Goal: Task Accomplishment & Management: Complete application form

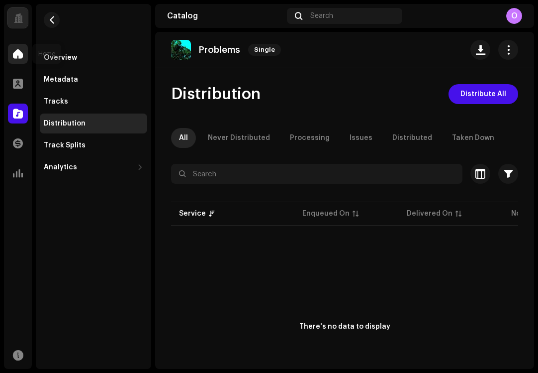
drag, startPoint x: 0, startPoint y: 0, endPoint x: 15, endPoint y: 56, distance: 57.7
click at [15, 56] on span at bounding box center [18, 54] width 10 height 8
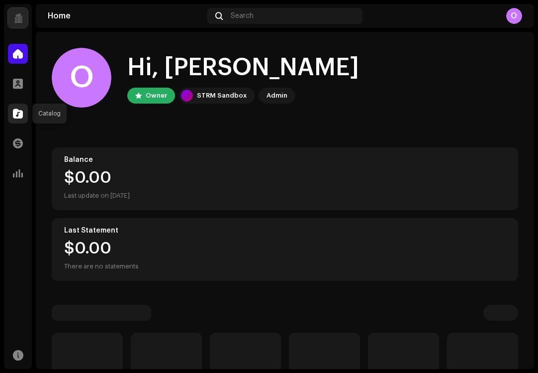
click at [23, 110] on div at bounding box center [18, 114] width 20 height 20
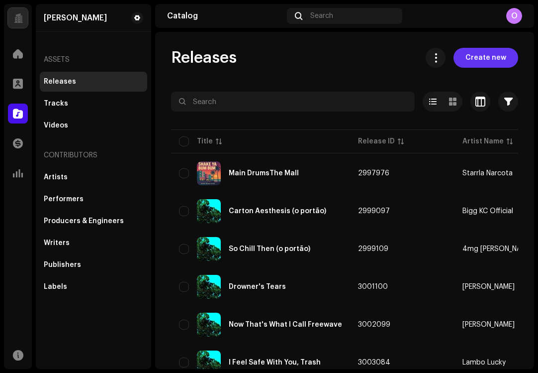
click at [480, 61] on span "Create new" at bounding box center [486, 58] width 41 height 20
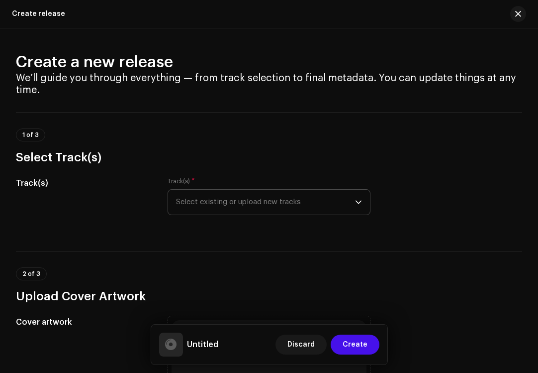
click at [207, 194] on span "Select existing or upload new tracks" at bounding box center [266, 202] width 180 height 25
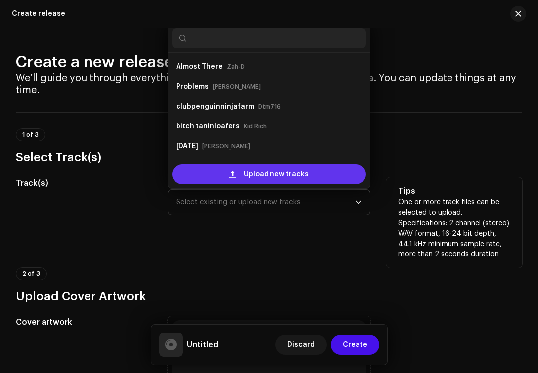
click at [219, 176] on div "Upload new tracks" at bounding box center [269, 174] width 195 height 20
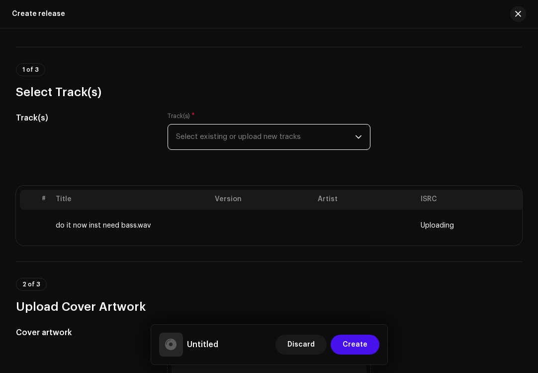
scroll to position [212, 0]
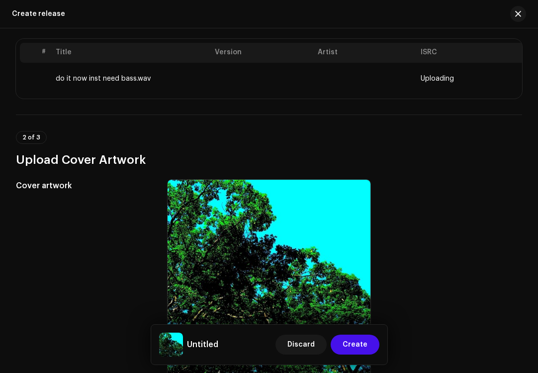
click at [155, 124] on div "2 of 3 Upload Cover Artwork" at bounding box center [269, 140] width 507 height 53
click at [161, 85] on td "do it now inst need bass.wav" at bounding box center [131, 79] width 159 height 32
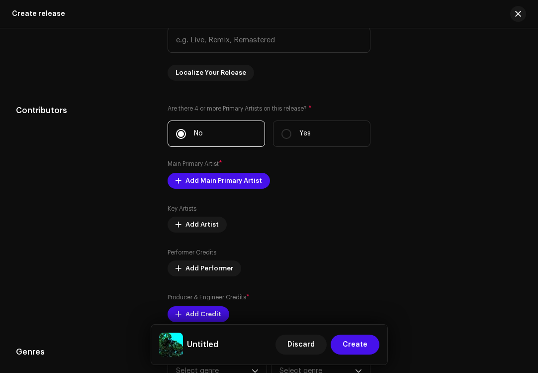
scroll to position [976, 0]
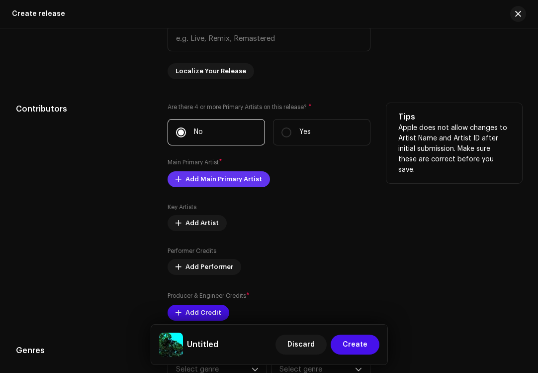
click at [186, 188] on span "Add Main Primary Artist" at bounding box center [224, 179] width 77 height 20
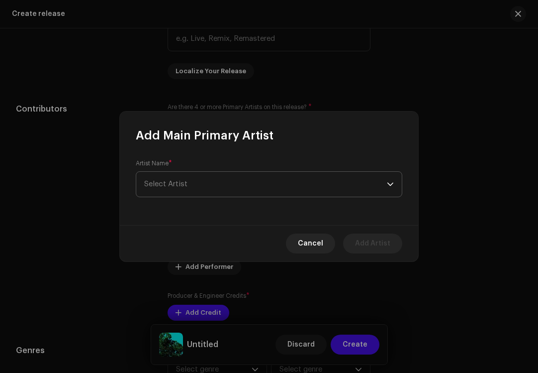
click at [196, 189] on span "Select Artist" at bounding box center [265, 184] width 243 height 25
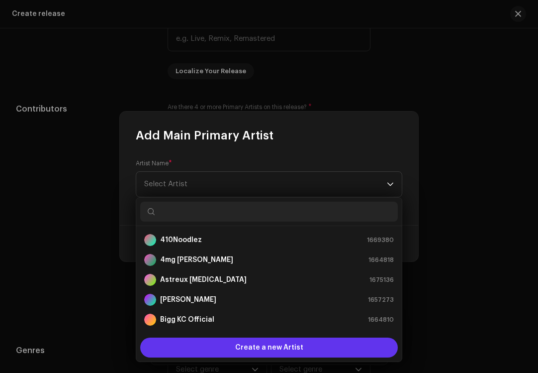
scroll to position [16, 0]
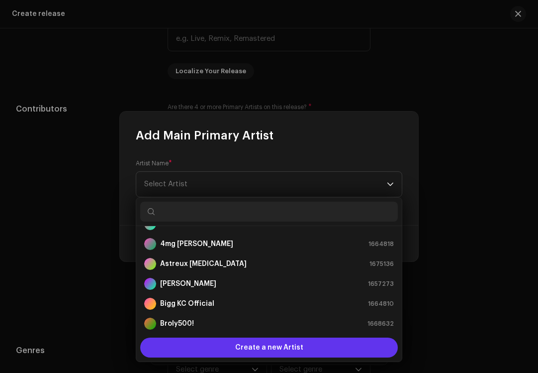
click at [223, 345] on div "Create a new Artist" at bounding box center [269, 347] width 258 height 20
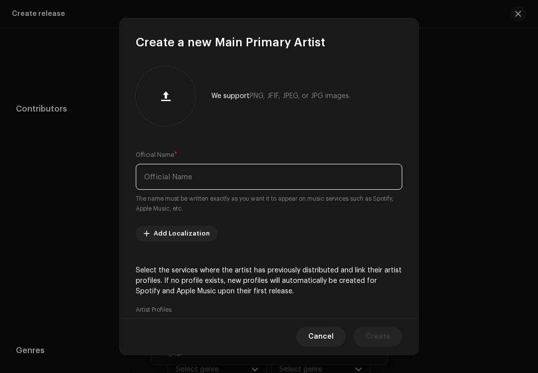
click at [200, 183] on input "text" at bounding box center [269, 177] width 267 height 26
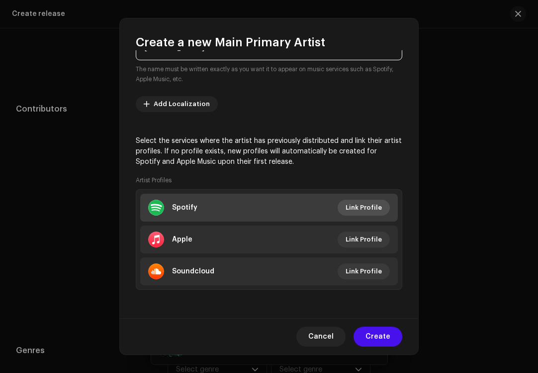
type input "[PERSON_NAME]"
click at [353, 202] on span "Link Profile" at bounding box center [364, 208] width 36 height 20
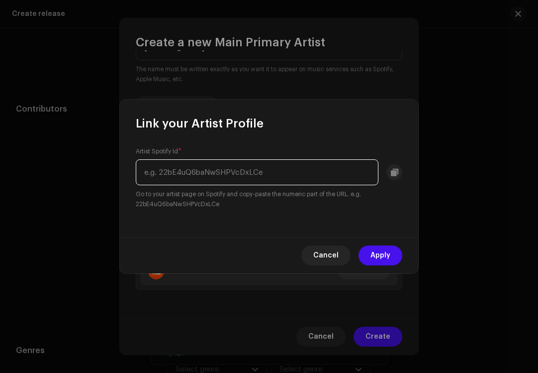
paste input "[URL][DOMAIN_NAME]"
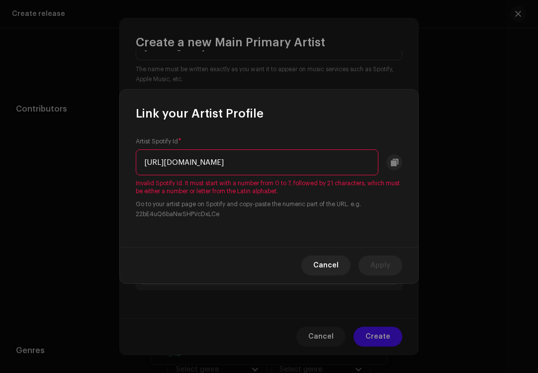
scroll to position [0, 0]
drag, startPoint x: 234, startPoint y: 171, endPoint x: 76, endPoint y: 147, distance: 160.0
click at [76, 147] on div "Link your Artist Profile Artist Spotify Id * [URL][DOMAIN_NAME] Invalid Spotify…" at bounding box center [269, 186] width 538 height 373
click at [197, 162] on input "[URL][DOMAIN_NAME]" at bounding box center [257, 162] width 243 height 26
drag, startPoint x: 253, startPoint y: 164, endPoint x: 133, endPoint y: 157, distance: 119.7
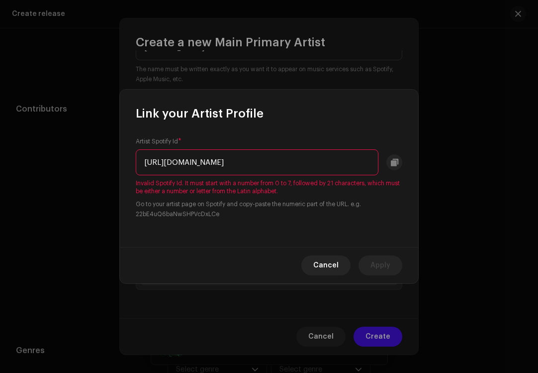
click at [133, 157] on div "Artist Spotify Id * [URL][DOMAIN_NAME] Invalid Spotify Id. It must start with a…" at bounding box center [269, 183] width 299 height 125
drag, startPoint x: 239, startPoint y: 162, endPoint x: 370, endPoint y: 162, distance: 130.9
click at [370, 163] on input "6Nta6EEl5xNb9dovEoHQjE?si=sQI8m9Q-R3-2zEXa8Un7MQ" at bounding box center [257, 162] width 243 height 26
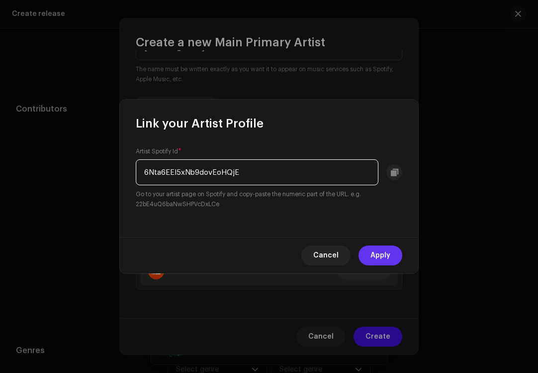
type input "6Nta6EEl5xNb9dovEoHQjE"
click at [383, 250] on span "Apply" at bounding box center [381, 255] width 20 height 20
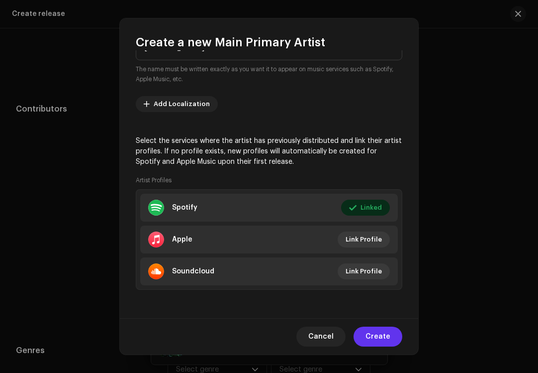
click at [373, 335] on span "Create" at bounding box center [378, 336] width 25 height 20
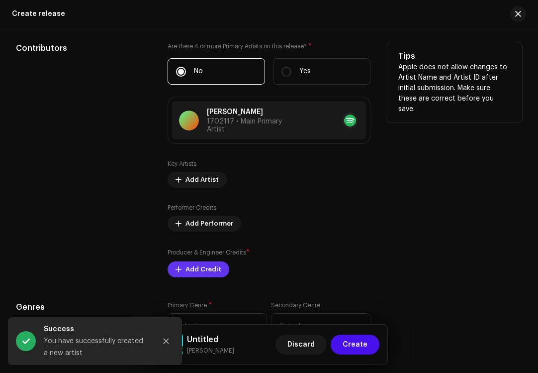
scroll to position [1067, 0]
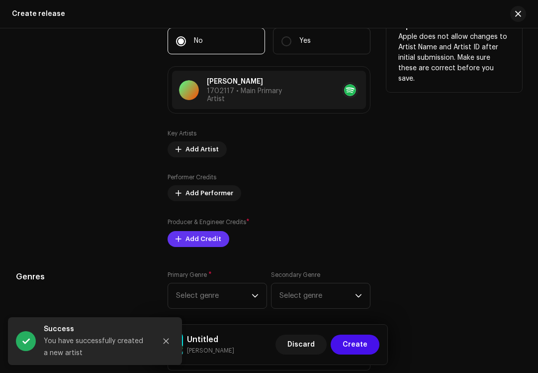
click at [193, 237] on span "Add Credit" at bounding box center [204, 239] width 36 height 20
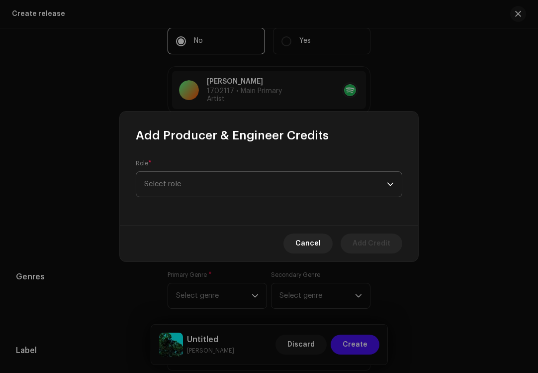
click at [197, 183] on span "Select role" at bounding box center [265, 184] width 243 height 25
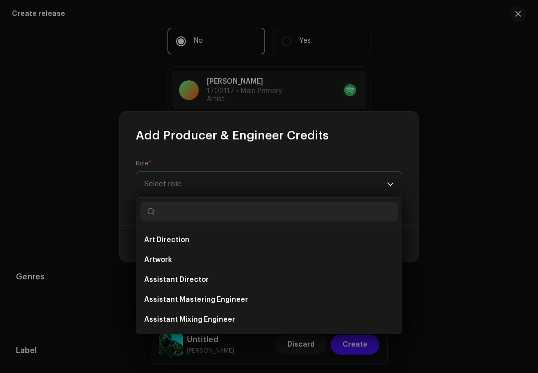
click at [202, 153] on div "Role * Select role" at bounding box center [269, 184] width 299 height 82
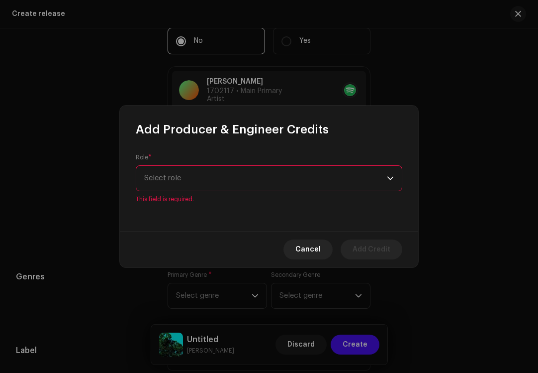
click at [196, 187] on span "Select role" at bounding box center [265, 178] width 243 height 25
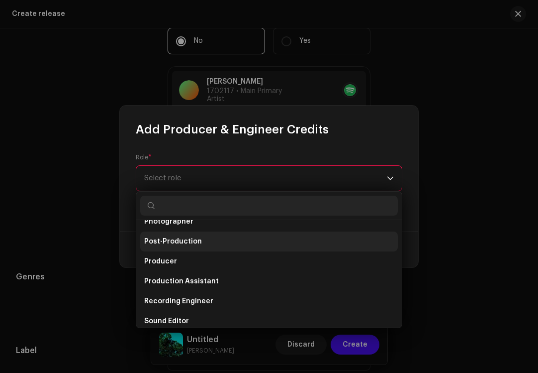
scroll to position [373, 0]
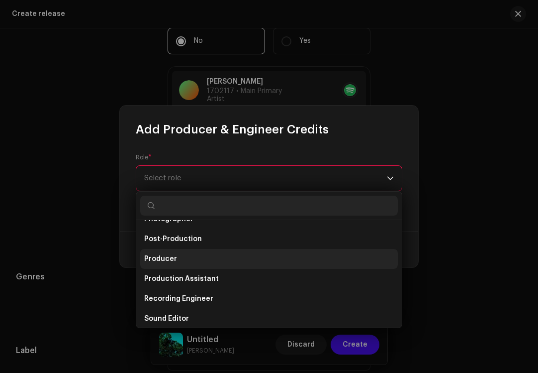
click at [209, 261] on li "Producer" at bounding box center [269, 259] width 258 height 20
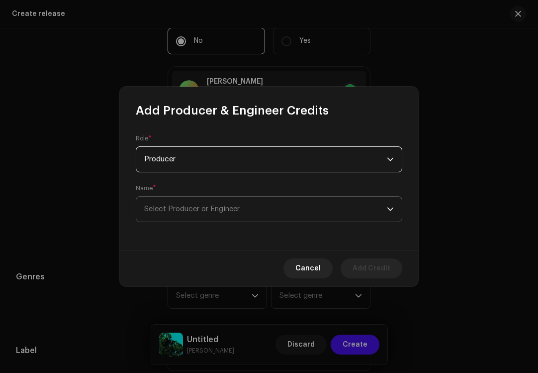
click at [236, 212] on span "Select Producer or Engineer" at bounding box center [192, 208] width 96 height 7
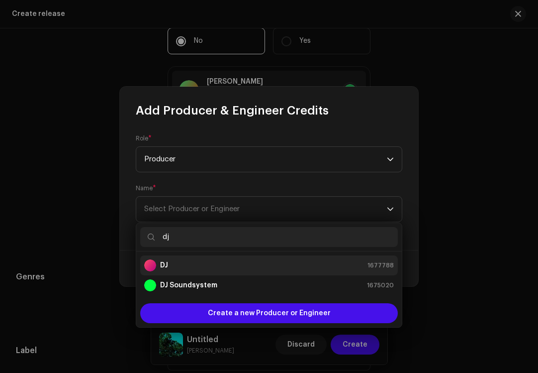
type input "dj"
click at [163, 258] on li "DJ 1677788" at bounding box center [269, 265] width 258 height 20
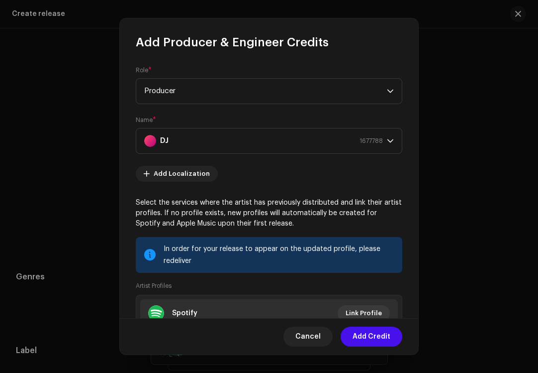
click at [318, 125] on div "Name * DJ 1677788" at bounding box center [269, 135] width 267 height 38
click at [323, 119] on div "Name * DJ 1677788" at bounding box center [269, 135] width 267 height 38
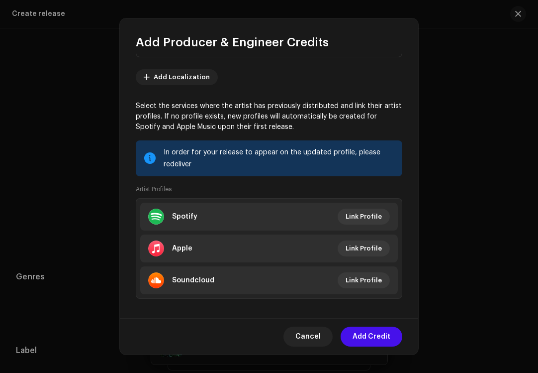
scroll to position [106, 0]
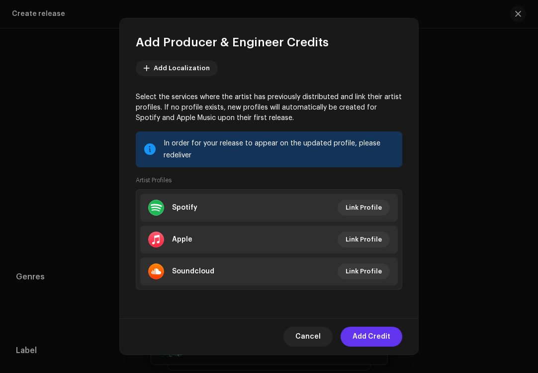
click at [375, 342] on span "Add Credit" at bounding box center [372, 336] width 38 height 20
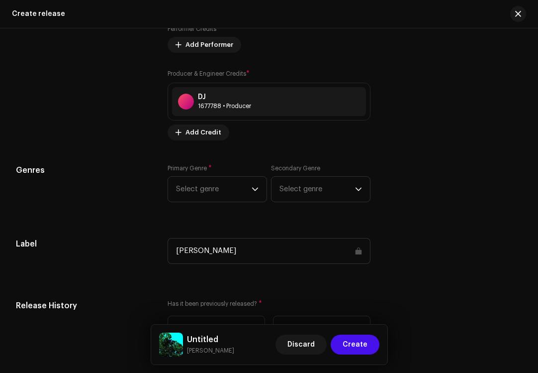
scroll to position [1216, 0]
click at [218, 196] on span "Select genre" at bounding box center [214, 188] width 76 height 25
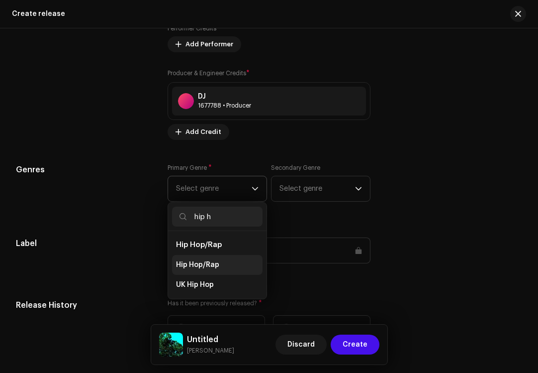
type input "hip h"
click at [192, 266] on span "Hip Hop/Rap" at bounding box center [197, 265] width 43 height 10
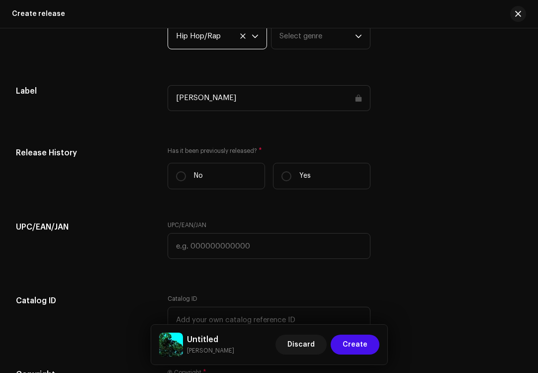
scroll to position [1374, 0]
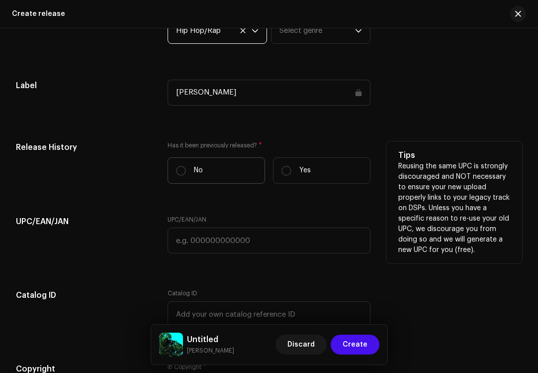
click at [219, 176] on label "No" at bounding box center [217, 170] width 98 height 26
click at [186, 176] on input "No" at bounding box center [181, 171] width 10 height 10
radio input "true"
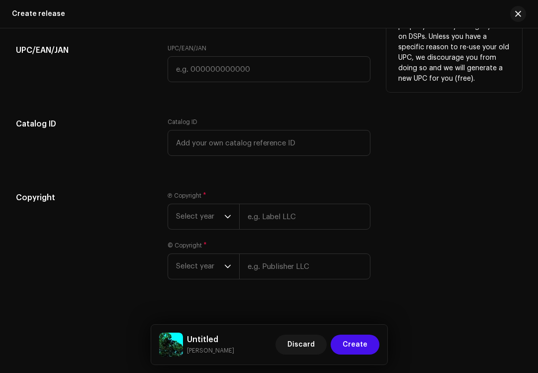
scroll to position [1564, 0]
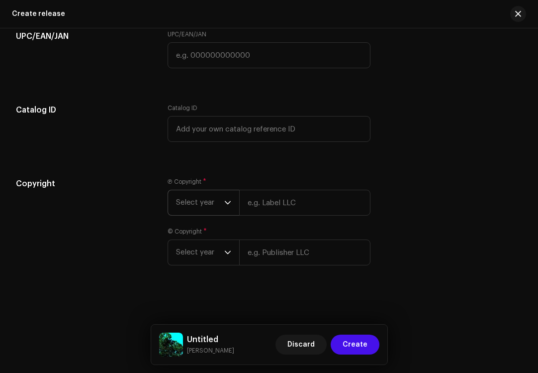
click at [208, 200] on span "Select year" at bounding box center [200, 202] width 48 height 25
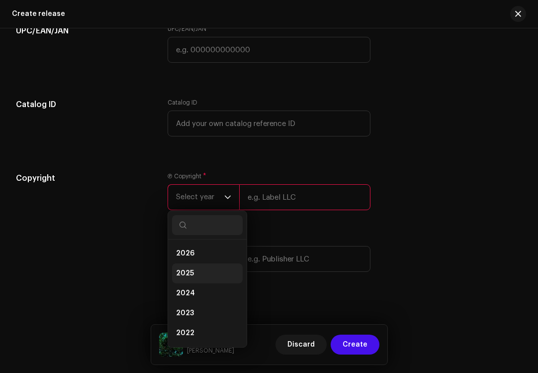
click at [202, 283] on li "2025" at bounding box center [207, 273] width 71 height 20
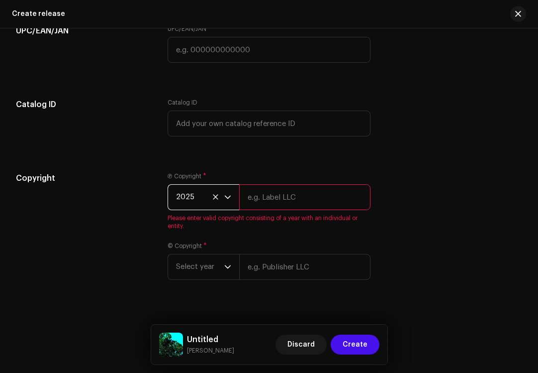
click at [207, 256] on div "© Copyright * Select year" at bounding box center [270, 261] width 204 height 38
click at [207, 268] on span "Select year" at bounding box center [200, 266] width 48 height 25
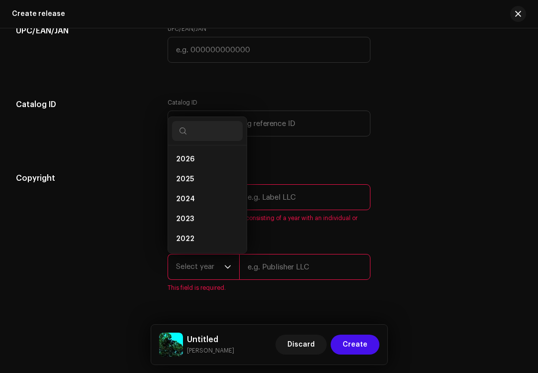
scroll to position [16, 0]
click at [217, 172] on li "2025" at bounding box center [207, 163] width 71 height 20
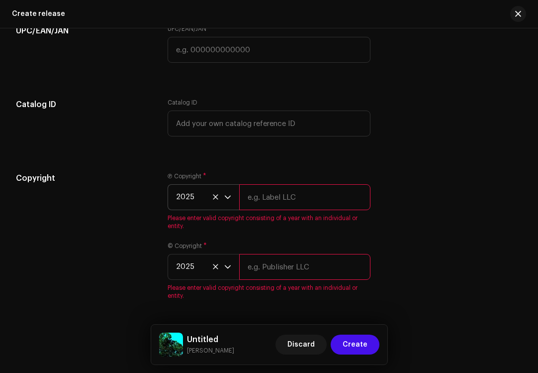
click at [267, 193] on input "text" at bounding box center [305, 197] width 132 height 26
click at [265, 202] on input "[PERSON_NAME]" at bounding box center [305, 197] width 132 height 26
type input "[PERSON_NAME]"
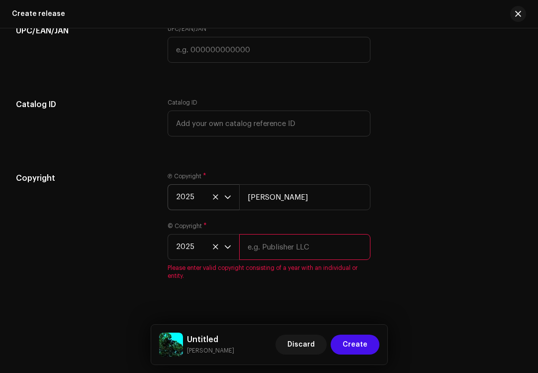
click at [286, 270] on div "© Copyright * 2025 Please enter valid copyright consisting of a year with an in…" at bounding box center [270, 251] width 204 height 58
paste input "[PERSON_NAME]"
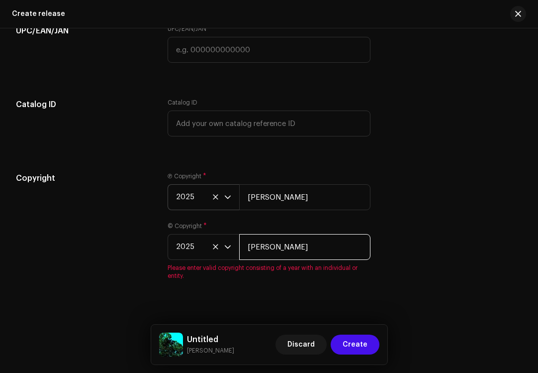
type input "[PERSON_NAME]"
click at [278, 226] on div "Ⓟ Copyright * 2025 [PERSON_NAME] © Copyright * 2025 [PERSON_NAME] Please enter …" at bounding box center [270, 231] width 204 height 119
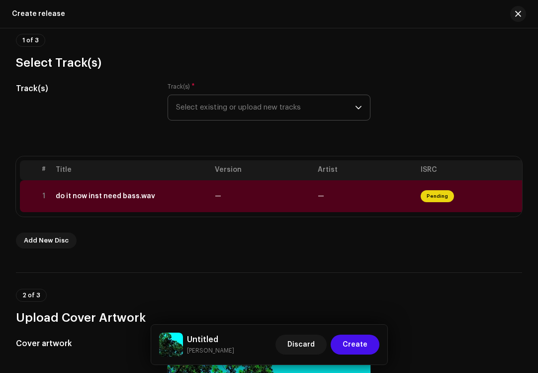
scroll to position [95, 0]
click at [167, 200] on td "do it now inst need bass.wav" at bounding box center [131, 196] width 159 height 32
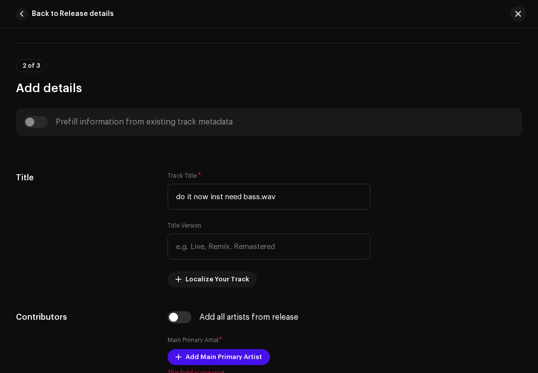
scroll to position [328, 0]
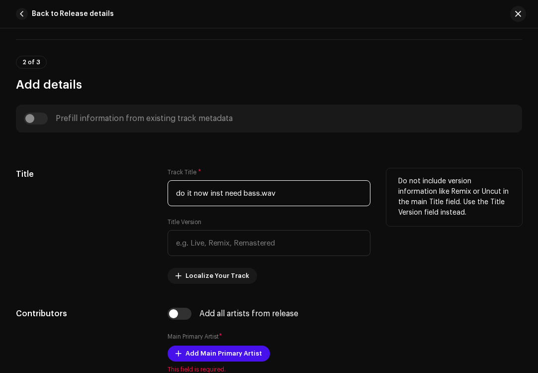
drag, startPoint x: 298, startPoint y: 199, endPoint x: 207, endPoint y: 192, distance: 90.8
click at [207, 192] on input "do it now inst need bass.wav" at bounding box center [270, 193] width 204 height 26
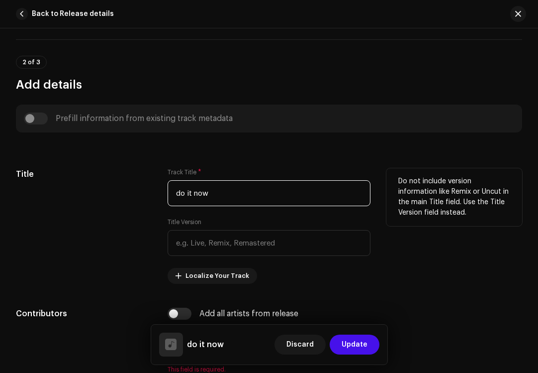
click at [193, 194] on input "do it now" at bounding box center [270, 193] width 204 height 26
click at [192, 194] on input "do it now" at bounding box center [270, 193] width 204 height 26
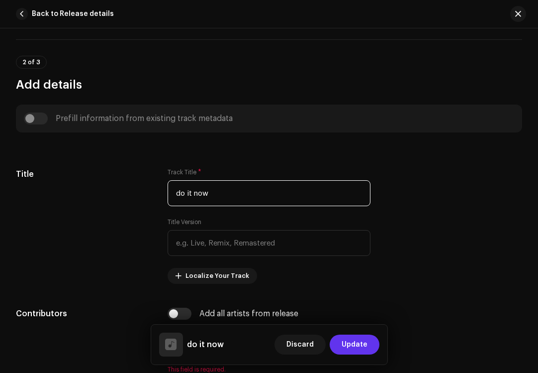
type input "do it now"
click at [340, 353] on button "Update" at bounding box center [355, 344] width 50 height 20
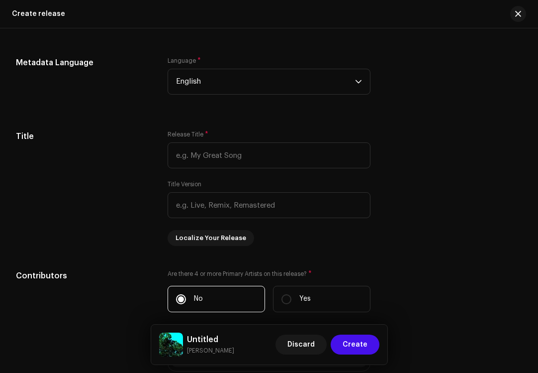
scroll to position [837, 0]
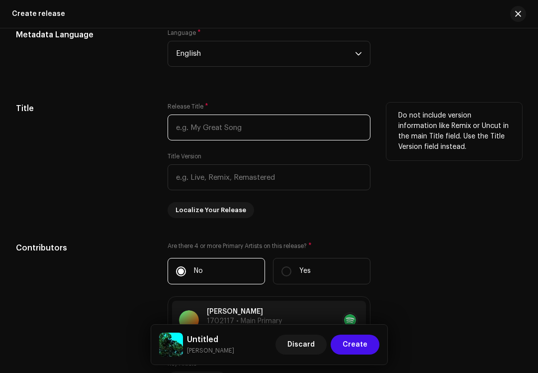
click at [217, 140] on input "text" at bounding box center [270, 127] width 204 height 26
paste input "do it now"
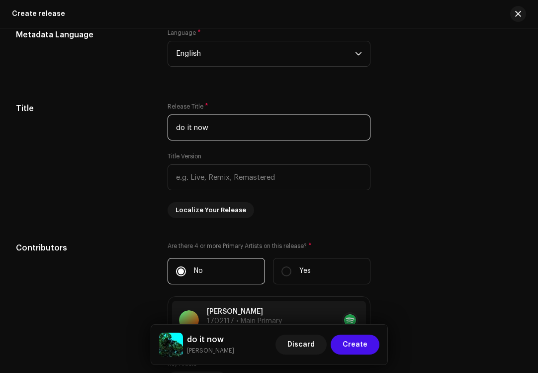
type input "do it now"
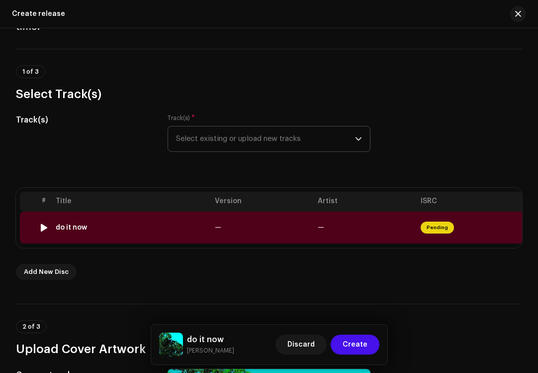
scroll to position [0, 0]
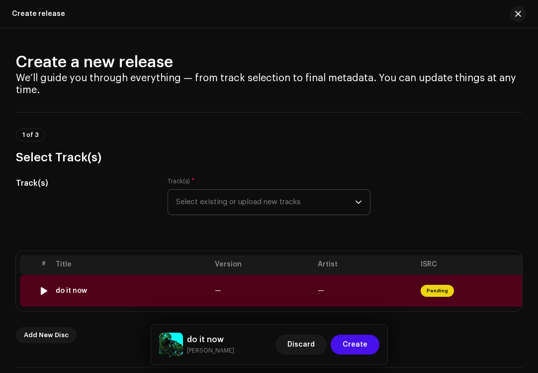
click at [239, 298] on td "—" at bounding box center [262, 291] width 103 height 32
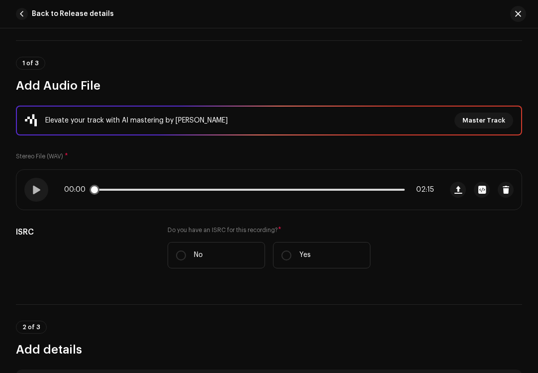
scroll to position [128, 0]
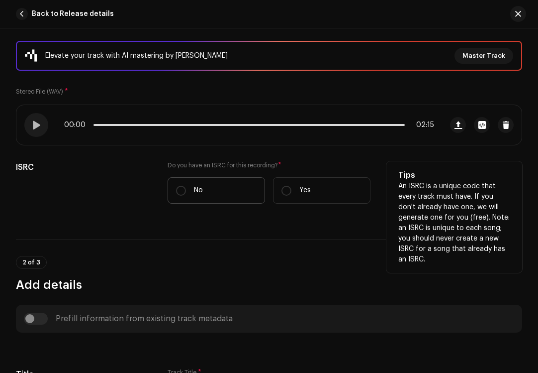
click at [205, 194] on label "No" at bounding box center [217, 190] width 98 height 26
click at [186, 194] on input "No" at bounding box center [181, 191] width 10 height 10
radio input "true"
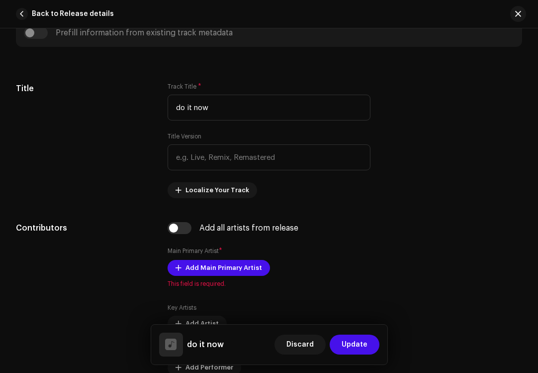
scroll to position [448, 0]
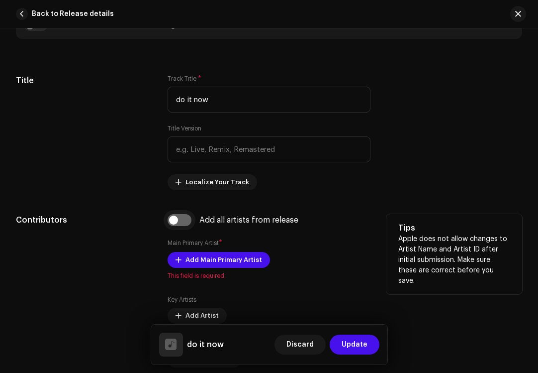
click at [177, 220] on input "checkbox" at bounding box center [180, 220] width 24 height 12
checkbox input "true"
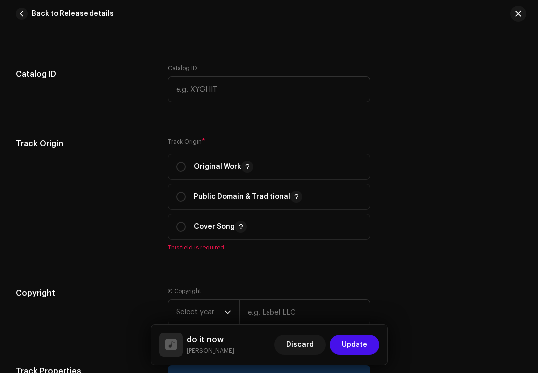
scroll to position [1195, 0]
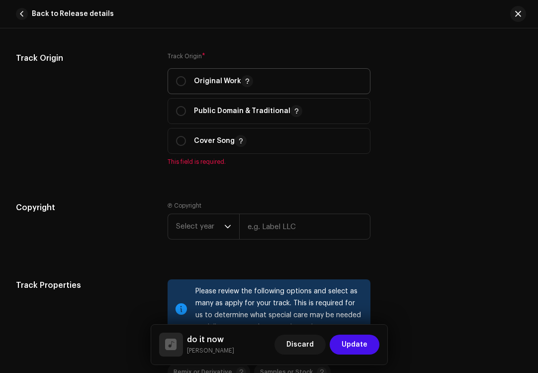
click at [197, 81] on p "Original Work" at bounding box center [223, 81] width 59 height 12
radio input "true"
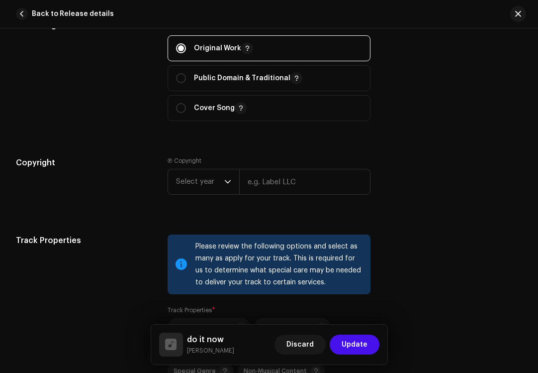
scroll to position [1251, 0]
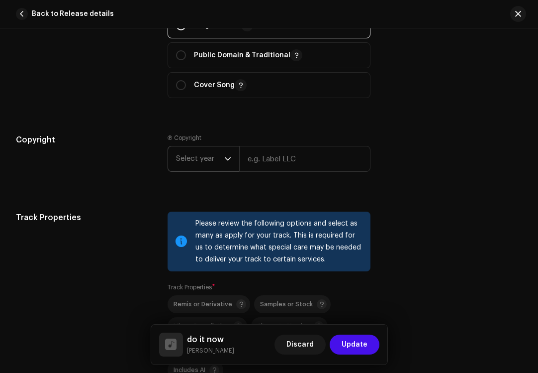
click at [197, 169] on span "Select year" at bounding box center [200, 158] width 48 height 25
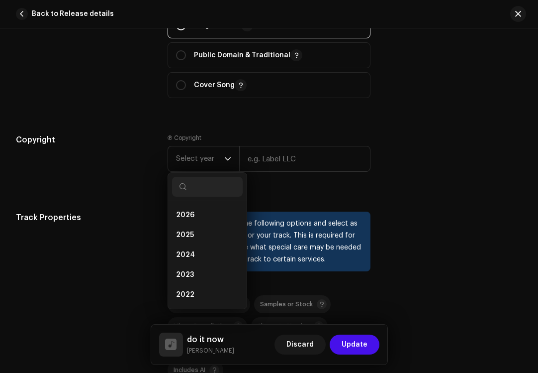
click at [121, 182] on div "Copyright" at bounding box center [84, 161] width 136 height 54
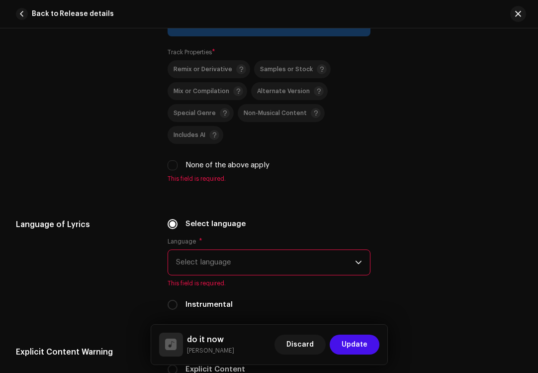
scroll to position [1474, 0]
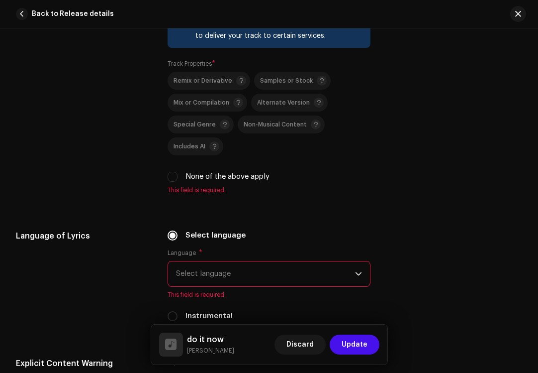
click at [177, 172] on div "Remix or Derivative Samples or Stock Mix or Compilation Alternate Version Speci…" at bounding box center [270, 127] width 204 height 110
click at [171, 175] on input "None of the above apply" at bounding box center [173, 177] width 10 height 10
checkbox input "true"
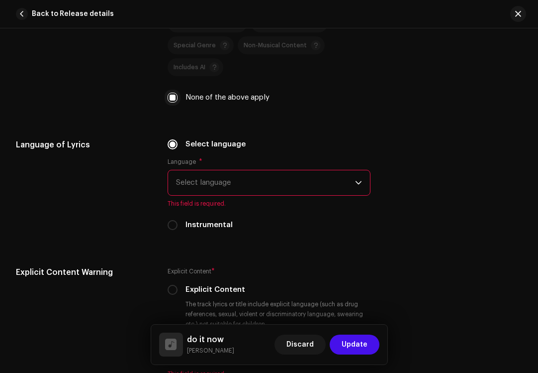
scroll to position [1553, 0]
click at [193, 186] on span "Select language" at bounding box center [266, 182] width 180 height 25
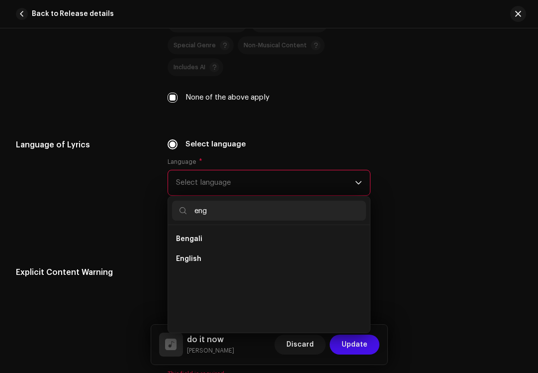
scroll to position [0, 0]
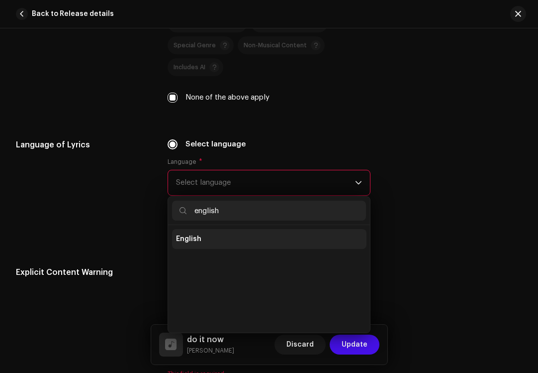
type input "english"
click at [185, 236] on span "English" at bounding box center [188, 239] width 25 height 10
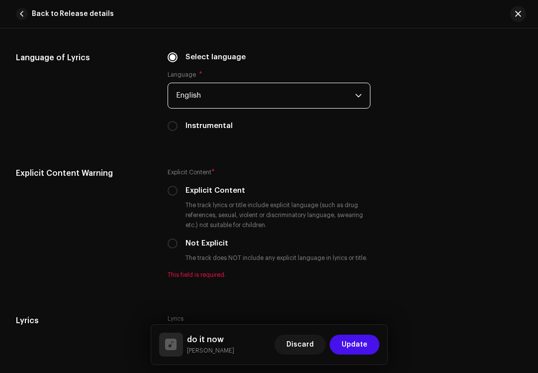
scroll to position [1651, 0]
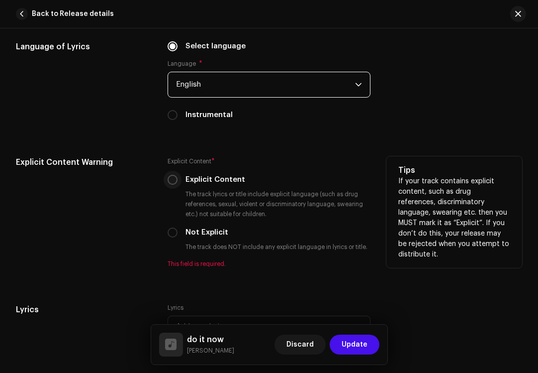
click at [173, 180] on input "Explicit Content" at bounding box center [173, 180] width 10 height 10
radio input "true"
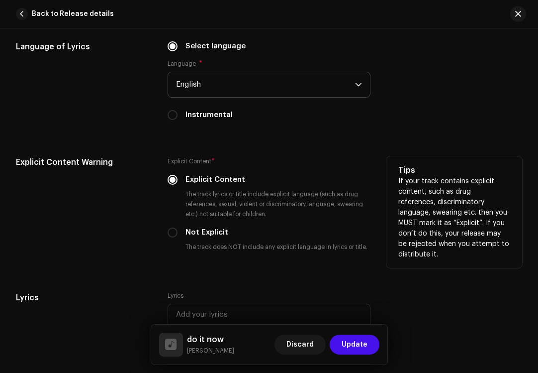
scroll to position [1784, 0]
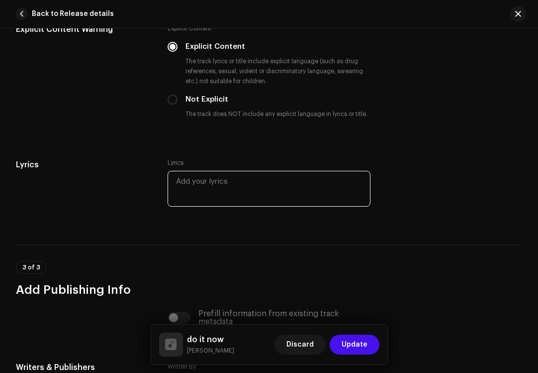
click at [209, 197] on textarea at bounding box center [270, 189] width 204 height 36
click at [104, 204] on div "Lyrics" at bounding box center [84, 190] width 136 height 62
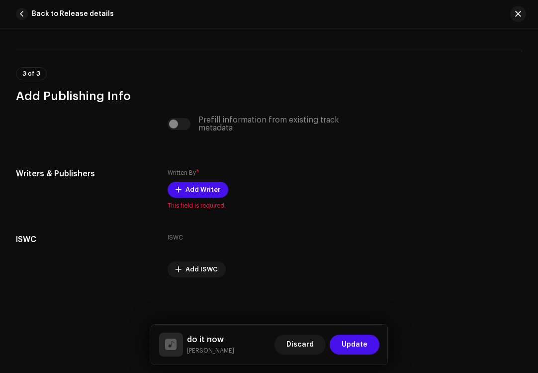
scroll to position [1988, 0]
click at [188, 193] on span "Add Writer" at bounding box center [203, 190] width 35 height 20
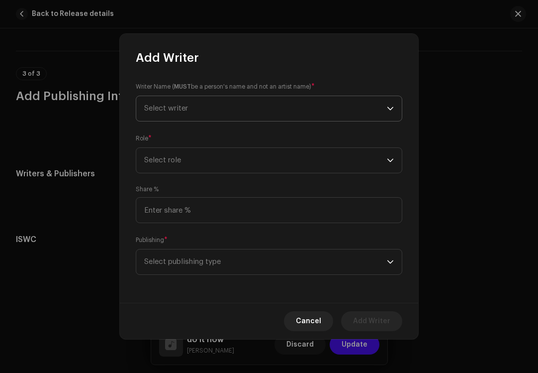
click at [202, 103] on span "Select writer" at bounding box center [265, 108] width 243 height 25
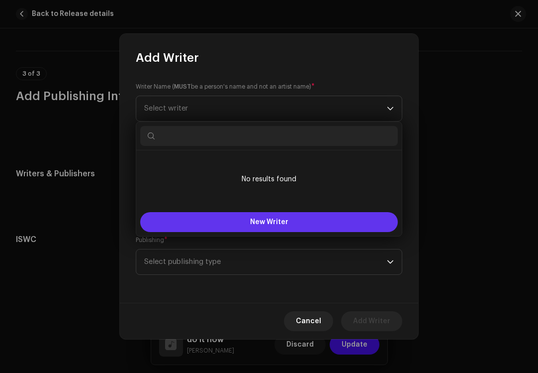
click at [233, 221] on button "New Writer" at bounding box center [269, 222] width 258 height 20
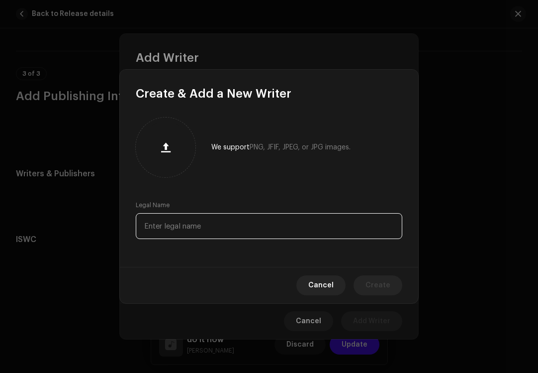
click at [163, 224] on input "text" at bounding box center [269, 226] width 267 height 26
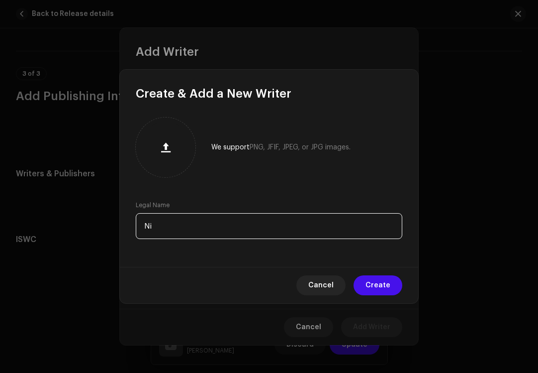
type input "N"
type input "[PERSON_NAME]"
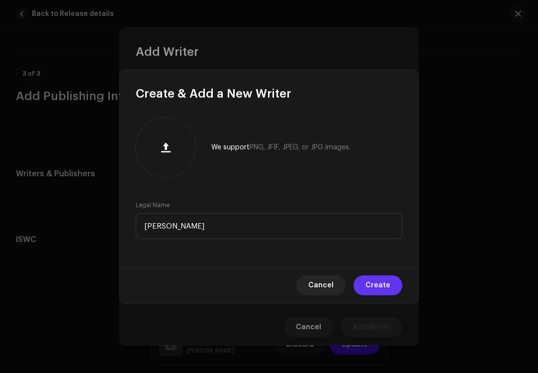
click at [373, 283] on span "Create" at bounding box center [378, 285] width 25 height 20
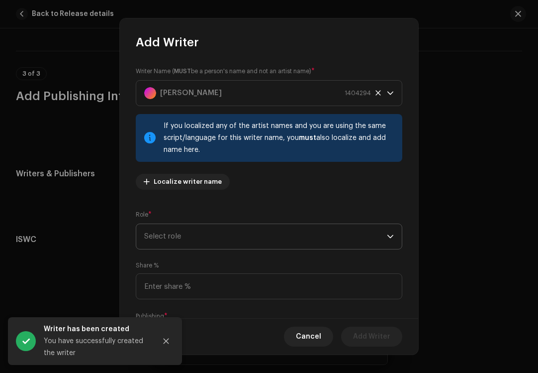
click at [178, 227] on span "Select role" at bounding box center [265, 236] width 243 height 25
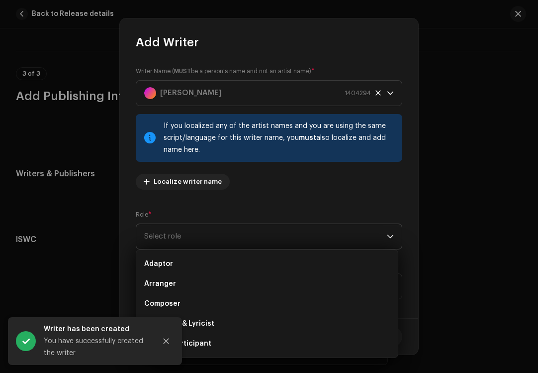
click at [175, 240] on span "Select role" at bounding box center [265, 236] width 243 height 25
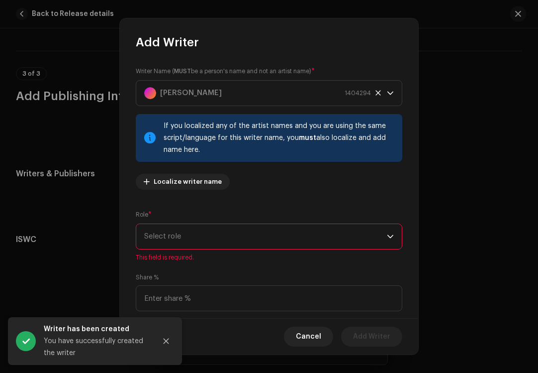
click at [175, 240] on span "Select role" at bounding box center [265, 236] width 243 height 25
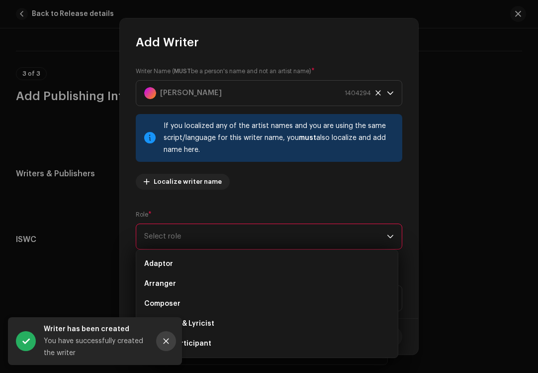
click at [165, 338] on icon "Close" at bounding box center [166, 340] width 7 height 7
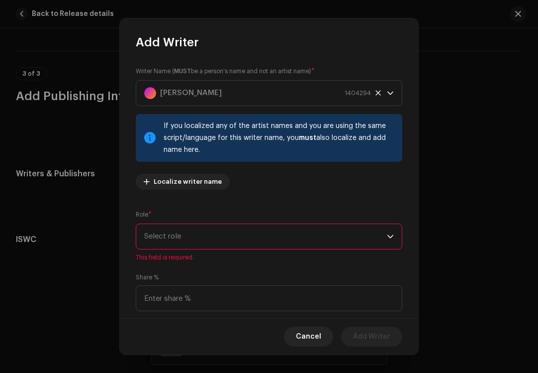
click at [181, 239] on span "Select role" at bounding box center [265, 236] width 243 height 25
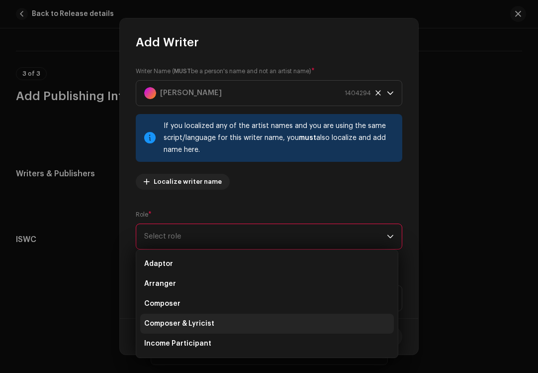
click at [173, 328] on span "Composer & Lyricist" at bounding box center [179, 323] width 70 height 10
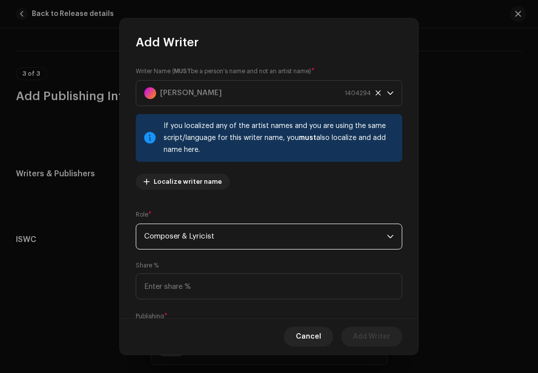
click at [180, 226] on span "Composer & Lyricist" at bounding box center [265, 236] width 243 height 25
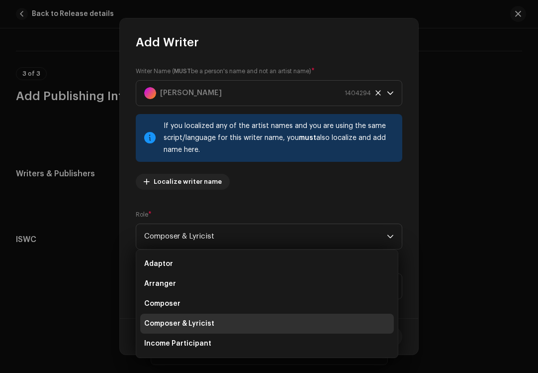
click at [184, 326] on span "Composer & Lyricist" at bounding box center [179, 323] width 70 height 10
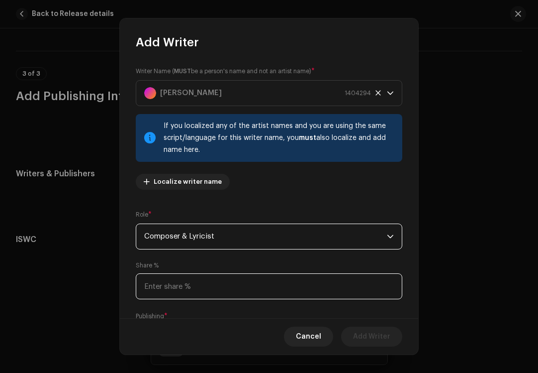
click at [190, 286] on input at bounding box center [269, 286] width 267 height 26
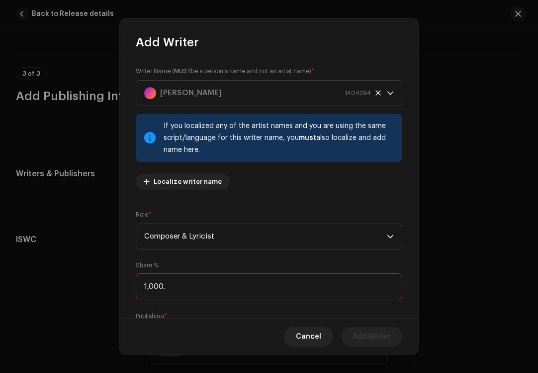
type input "100.00"
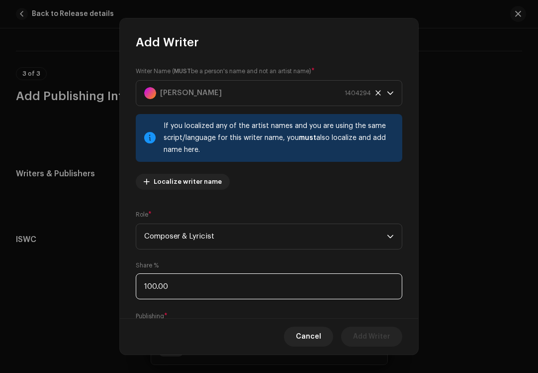
scroll to position [61, 0]
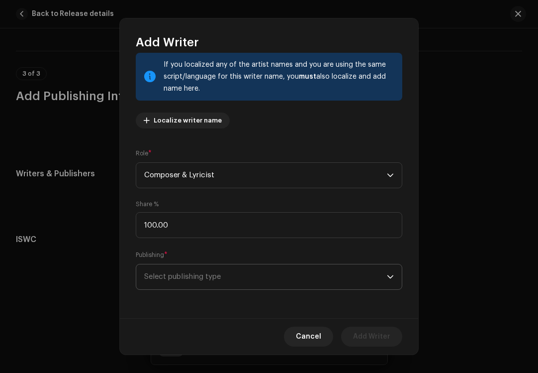
click at [185, 278] on span "Select publishing type" at bounding box center [265, 276] width 243 height 25
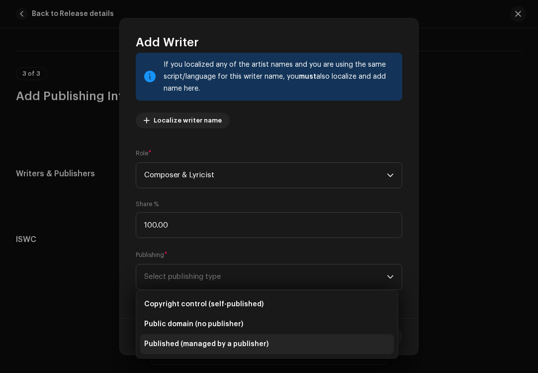
click at [165, 342] on span "Published (managed by a publisher)" at bounding box center [206, 344] width 124 height 10
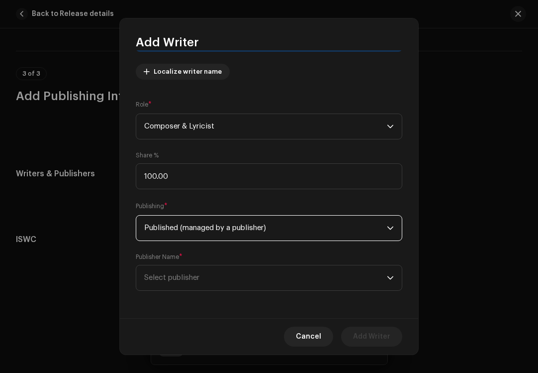
scroll to position [111, 0]
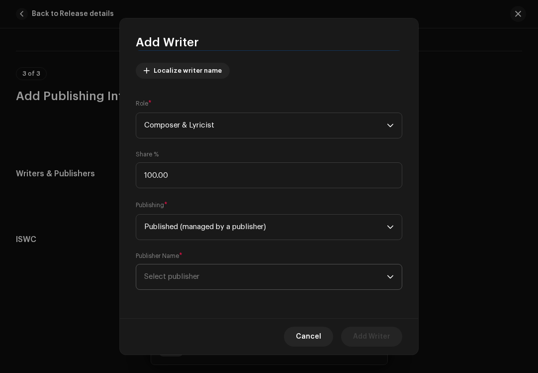
click at [195, 275] on span "Select publisher" at bounding box center [171, 276] width 55 height 7
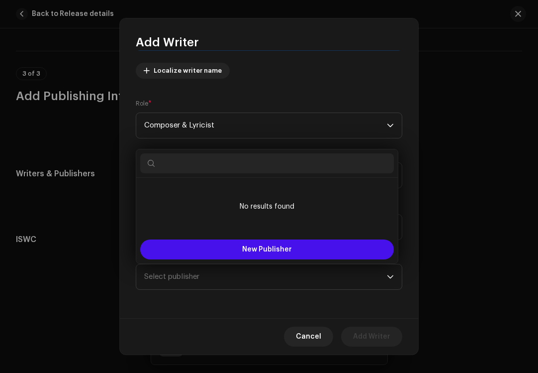
type input "S"
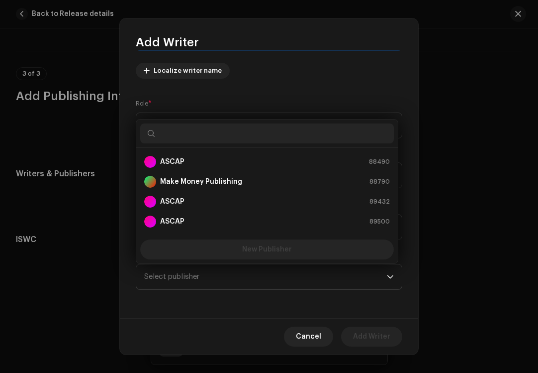
scroll to position [16, 0]
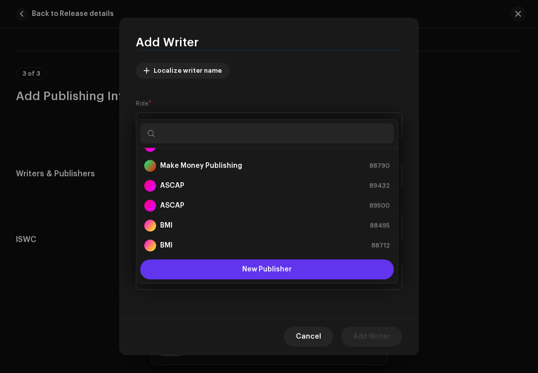
click at [246, 275] on button "New Publisher" at bounding box center [267, 269] width 254 height 20
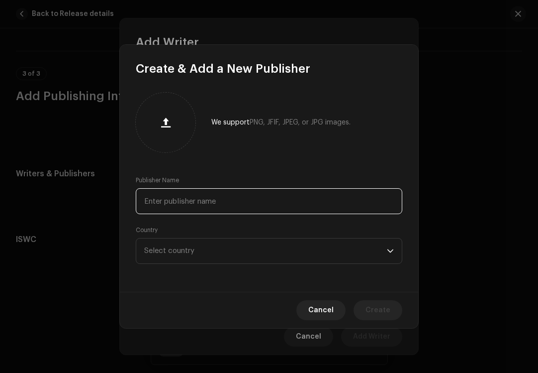
click at [249, 197] on input "text" at bounding box center [269, 201] width 267 height 26
type input "SongTrust"
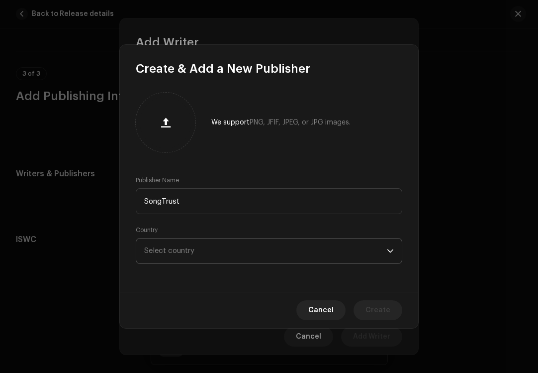
click at [261, 256] on span "Select country" at bounding box center [265, 250] width 243 height 25
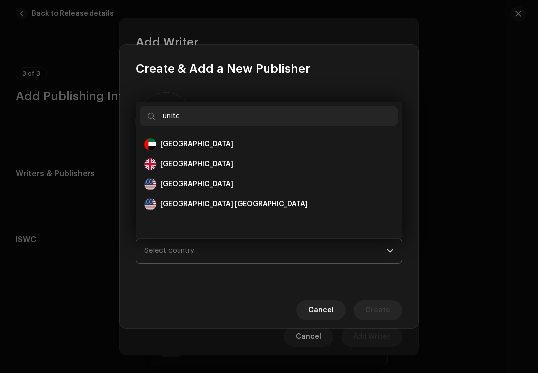
scroll to position [0, 0]
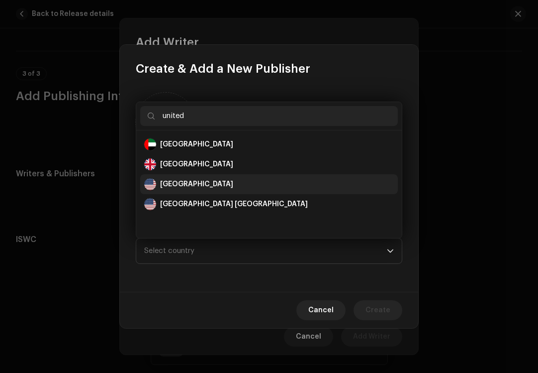
type input "united"
click at [229, 185] on div "[GEOGRAPHIC_DATA]" at bounding box center [269, 184] width 250 height 12
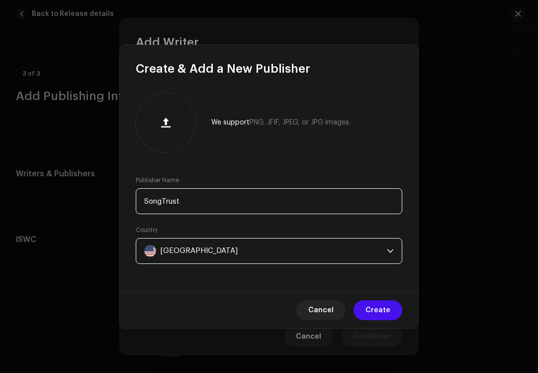
click at [226, 199] on input "SongTrust" at bounding box center [269, 201] width 267 height 26
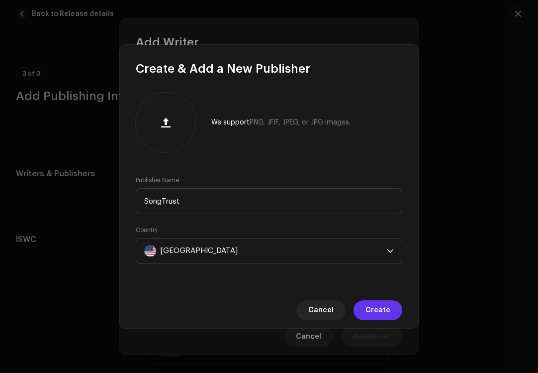
click at [376, 309] on span "Create" at bounding box center [378, 310] width 25 height 20
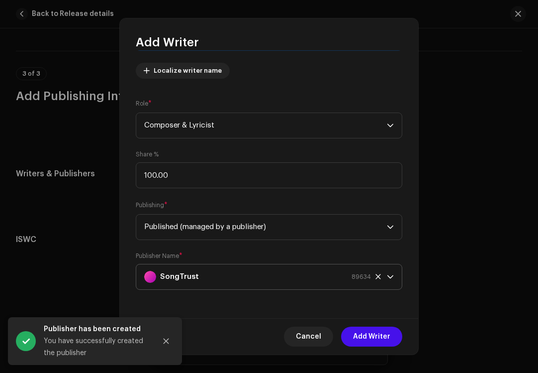
click at [390, 275] on p-select "SongTrust 89634" at bounding box center [269, 277] width 267 height 26
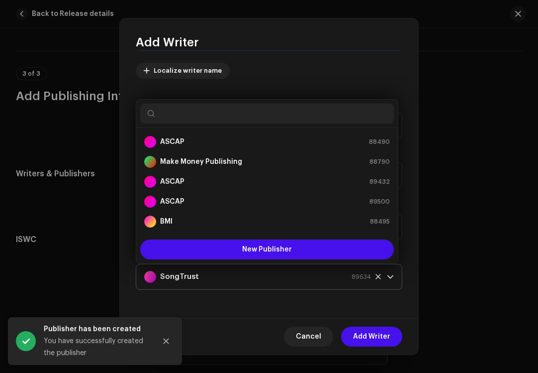
scroll to position [135, 0]
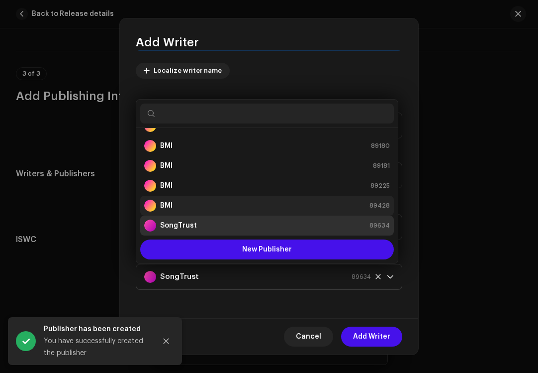
click at [159, 199] on li "BMI 89428" at bounding box center [267, 206] width 254 height 20
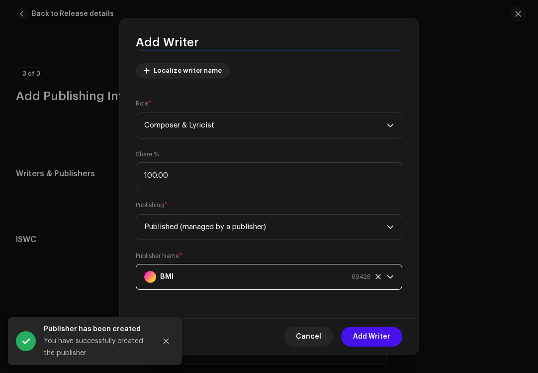
click at [219, 252] on div "Publisher Name * BMI 89428" at bounding box center [269, 271] width 267 height 38
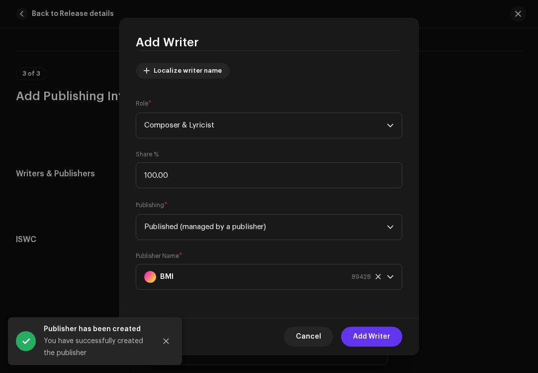
click at [366, 335] on span "Add Writer" at bounding box center [371, 336] width 37 height 20
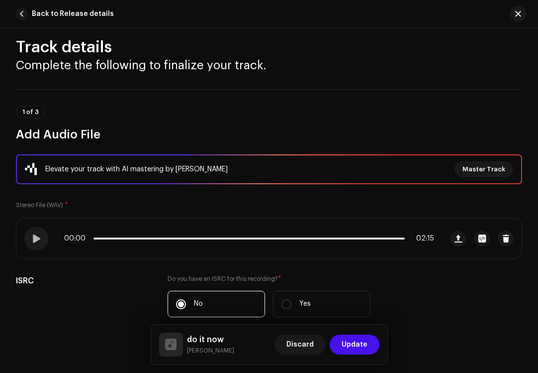
scroll to position [0, 0]
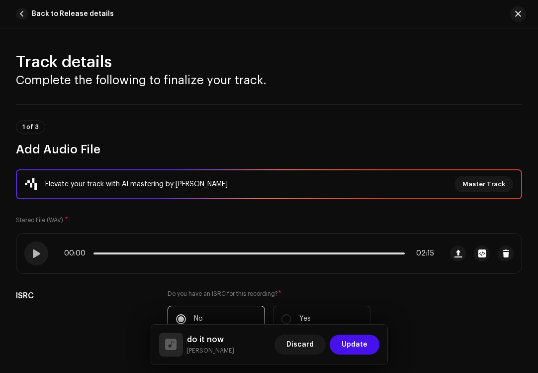
click at [352, 338] on span "Update" at bounding box center [355, 344] width 26 height 20
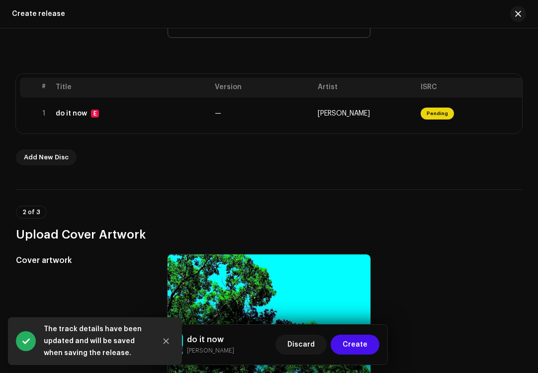
scroll to position [171, 0]
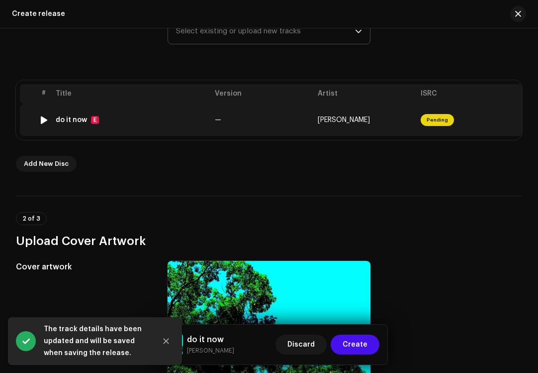
click at [152, 117] on div "do it now E" at bounding box center [131, 120] width 151 height 8
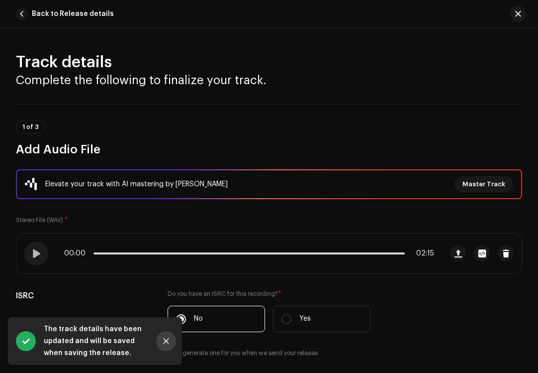
click at [166, 342] on icon "Close" at bounding box center [166, 340] width 7 height 7
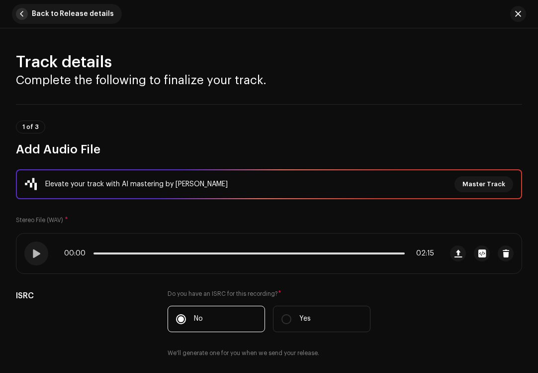
click at [26, 11] on span "button" at bounding box center [22, 14] width 12 height 12
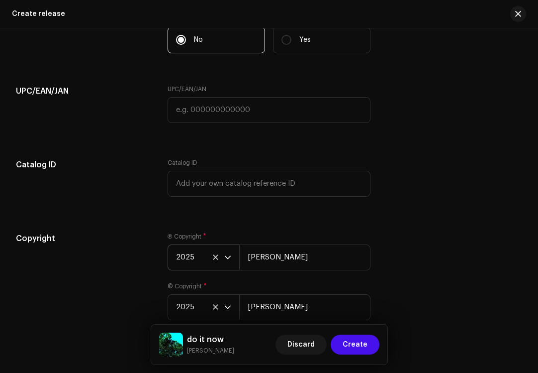
scroll to position [1564, 0]
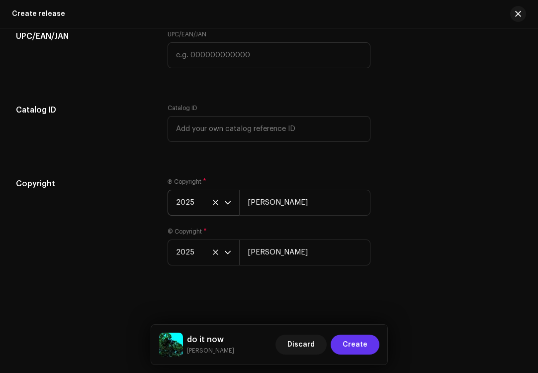
click at [350, 338] on span "Create" at bounding box center [355, 344] width 25 height 20
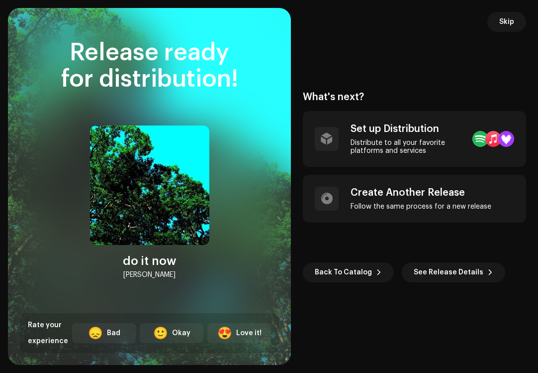
click at [370, 63] on div "What's next? Set up Distribution Distribute to all your favorite platforms and …" at bounding box center [414, 186] width 223 height 333
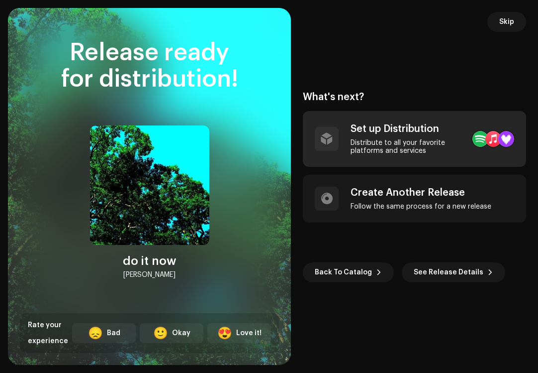
click at [365, 135] on div "Set up Distribution Distribute to all your favorite platforms and services" at bounding box center [408, 139] width 114 height 32
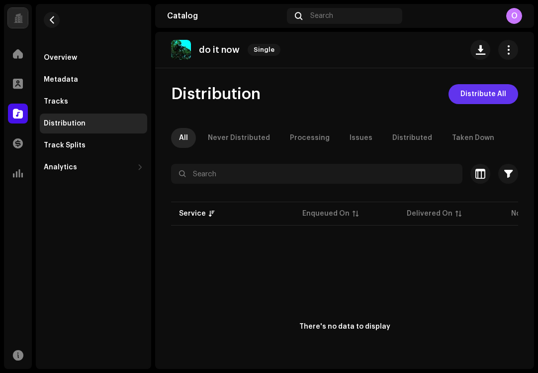
click at [450, 96] on button "Distribute All" at bounding box center [484, 94] width 70 height 20
click at [371, 83] on div "Not Eligible For Distribution The selected services are not eligible for distri…" at bounding box center [269, 186] width 538 height 373
